Goal: Communication & Community: Ask a question

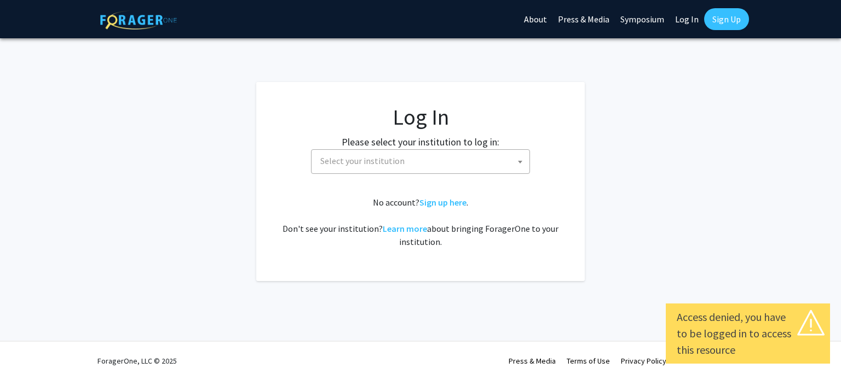
select select
click at [385, 164] on span "Select your institution" at bounding box center [362, 160] width 84 height 11
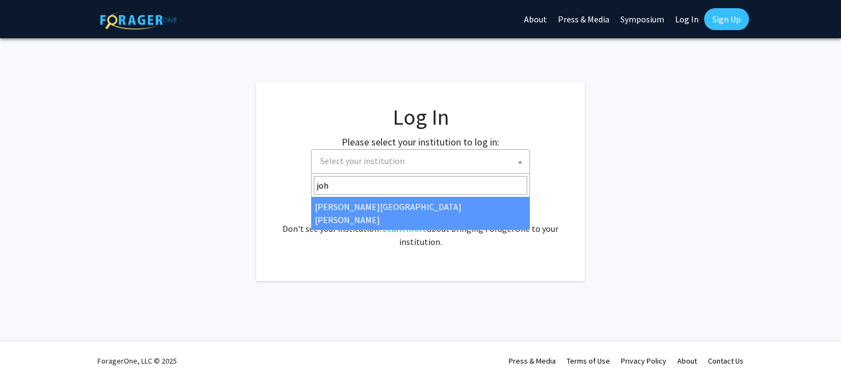
type input "joh"
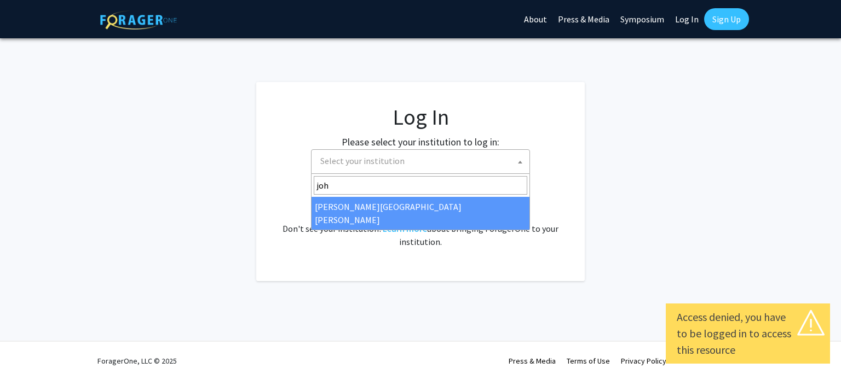
select select "1"
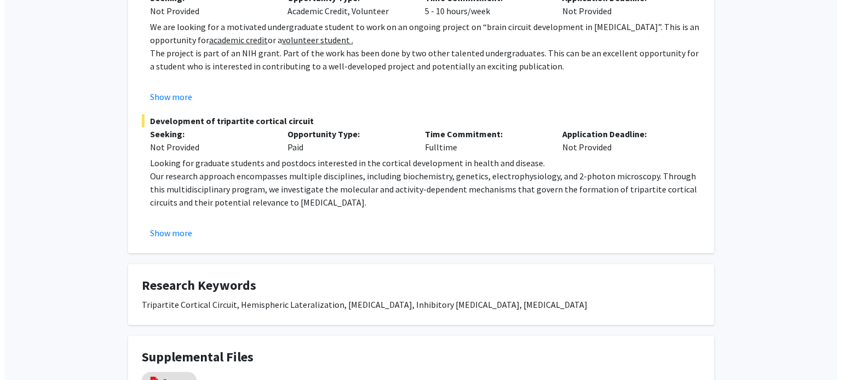
scroll to position [359, 0]
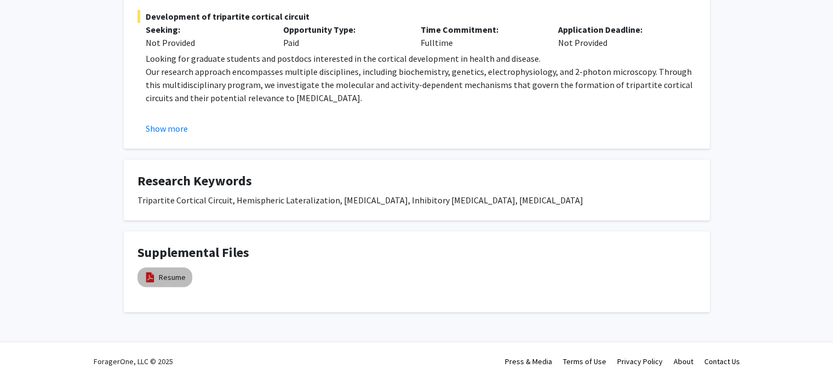
click at [157, 271] on mat-chip "Resume" at bounding box center [164, 278] width 55 height 20
click at [179, 275] on link "Resume" at bounding box center [172, 277] width 27 height 11
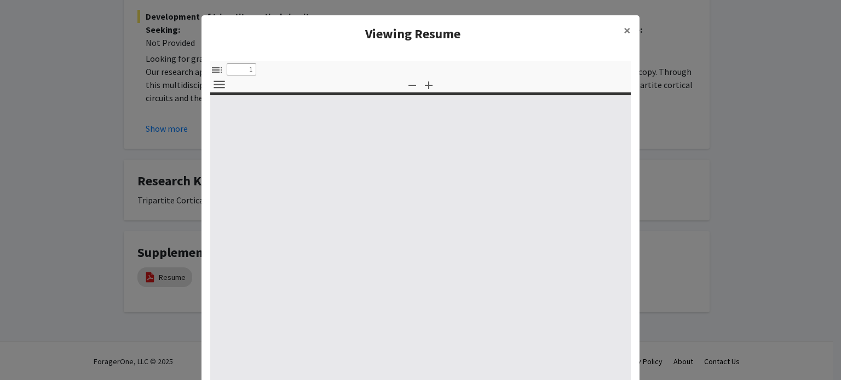
select select "custom"
type input "0"
select select "custom"
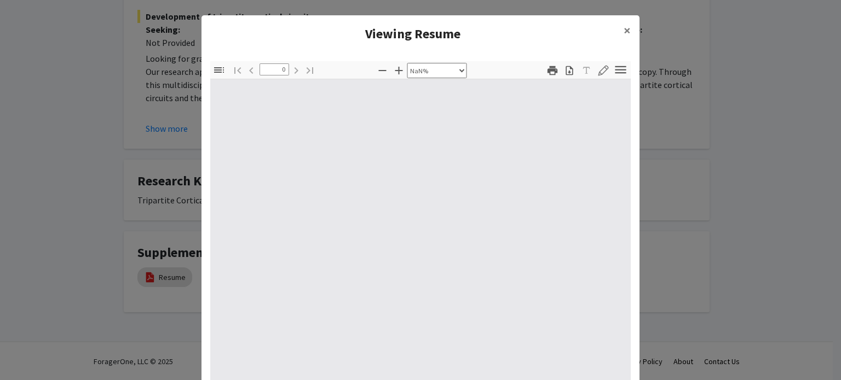
type input "1"
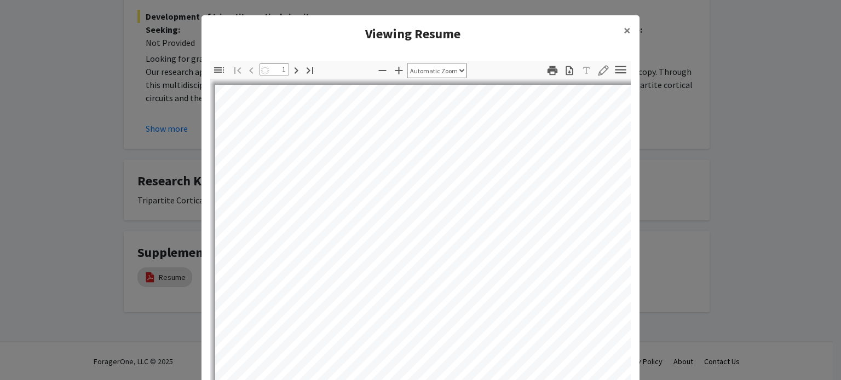
select select "auto"
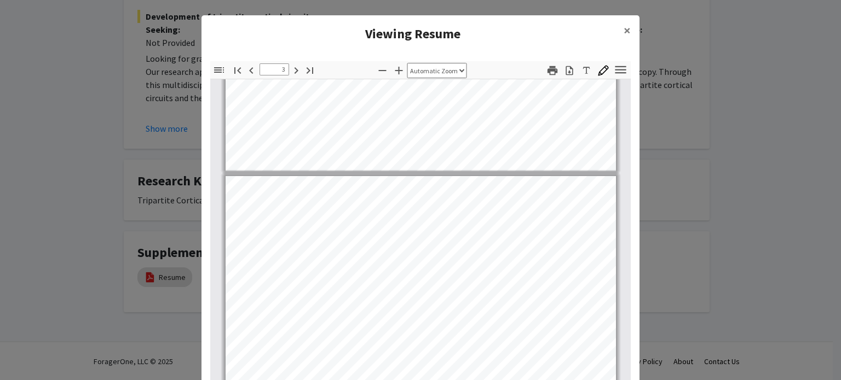
scroll to position [1150, 0]
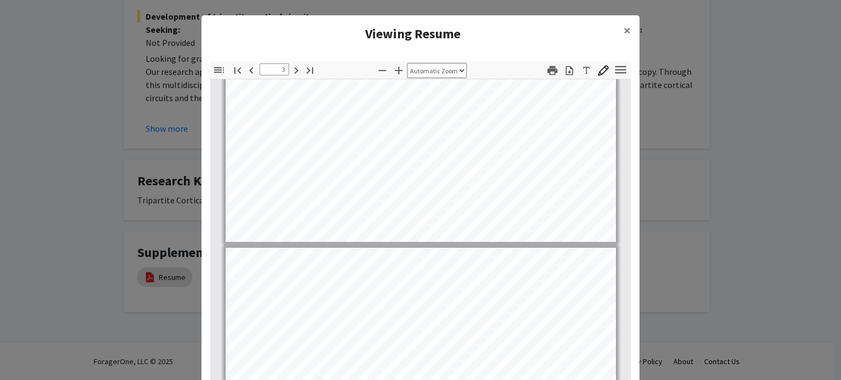
type input "4"
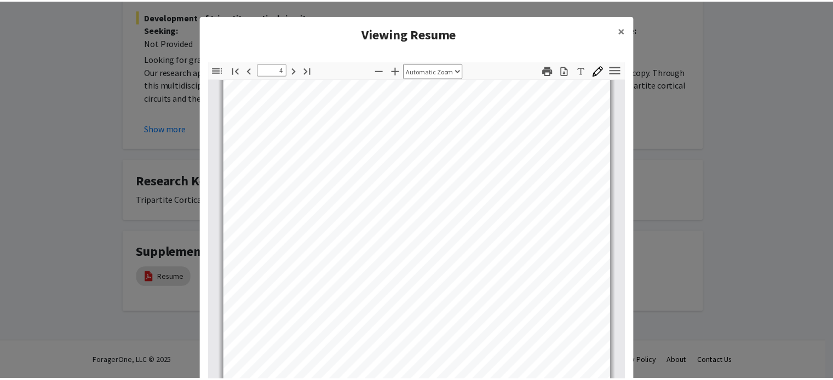
scroll to position [1642, 0]
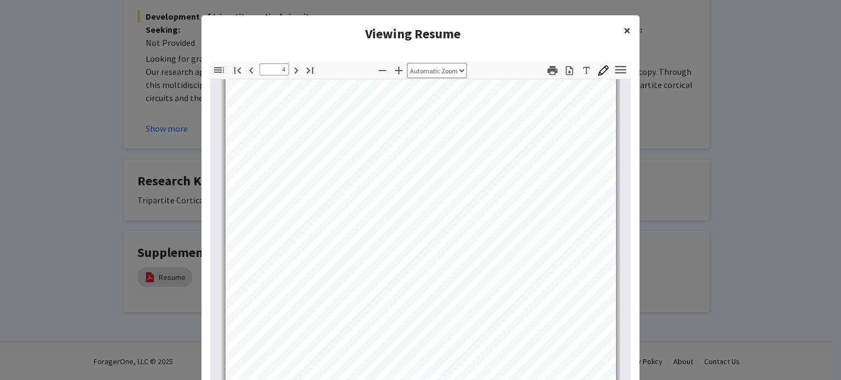
click at [624, 33] on span "×" at bounding box center [627, 30] width 7 height 17
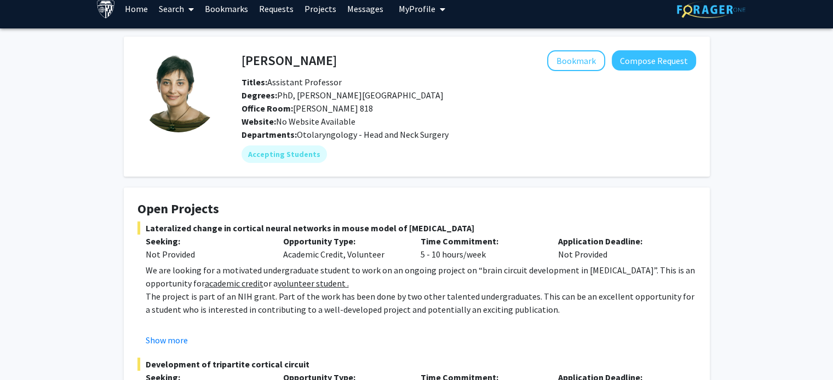
scroll to position [0, 0]
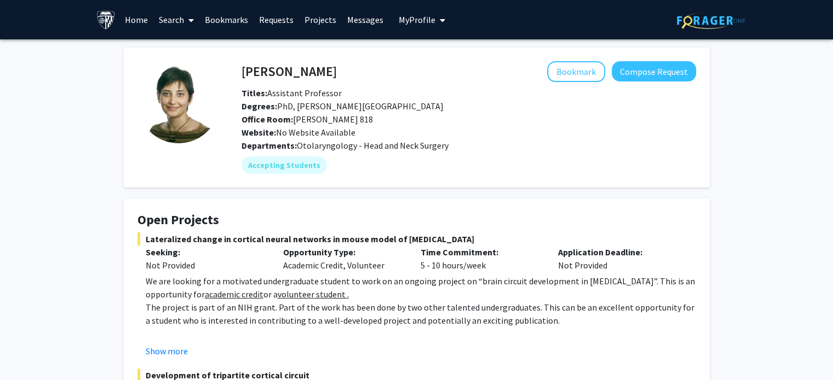
click at [674, 56] on fg-card "Tara Deemyad Bookmark Compose Request Titles: Assistant Professor Degrees: PhD,…" at bounding box center [417, 118] width 586 height 140
click at [665, 65] on button "Compose Request" at bounding box center [654, 71] width 84 height 20
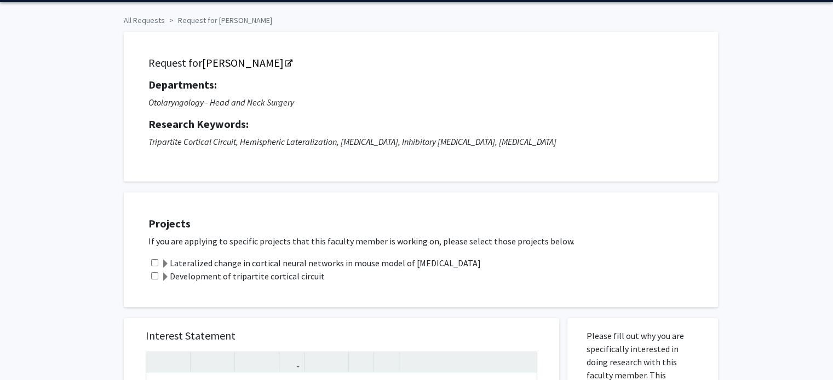
scroll to position [55, 0]
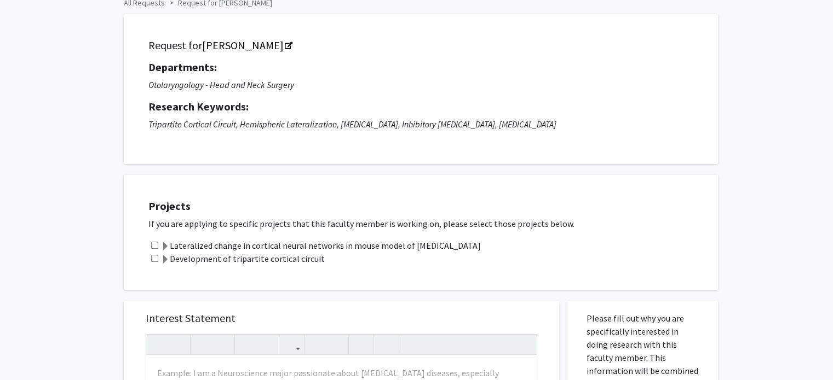
click at [225, 242] on label "Lateralized change in cortical neural networks in mouse model of autism" at bounding box center [321, 245] width 320 height 13
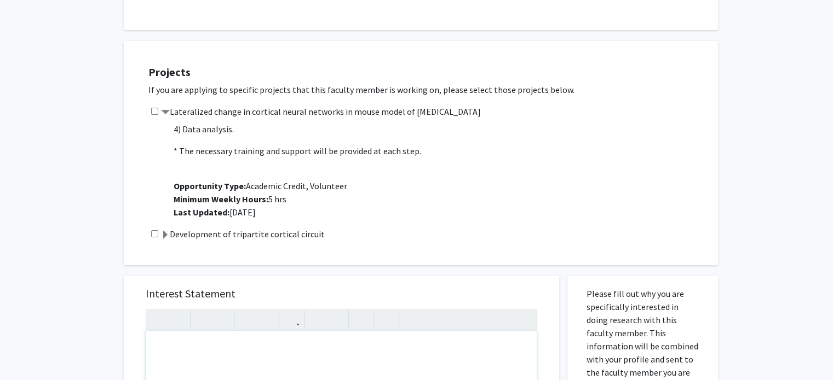
scroll to position [42, 0]
